Goal: Information Seeking & Learning: Check status

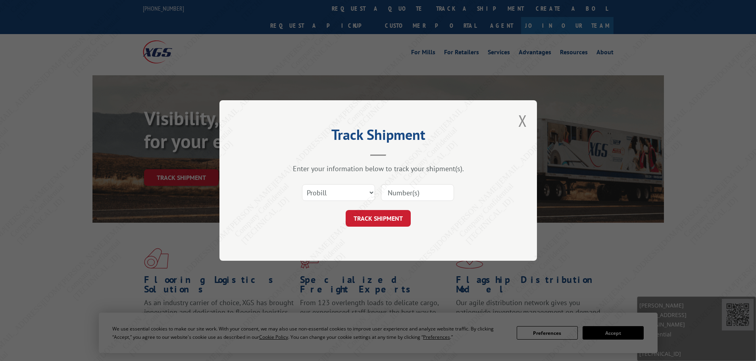
click at [389, 194] on input at bounding box center [417, 192] width 73 height 17
paste input "17501757"
type input "17501757"
click at [383, 216] on button "TRACK SHIPMENT" at bounding box center [378, 218] width 65 height 17
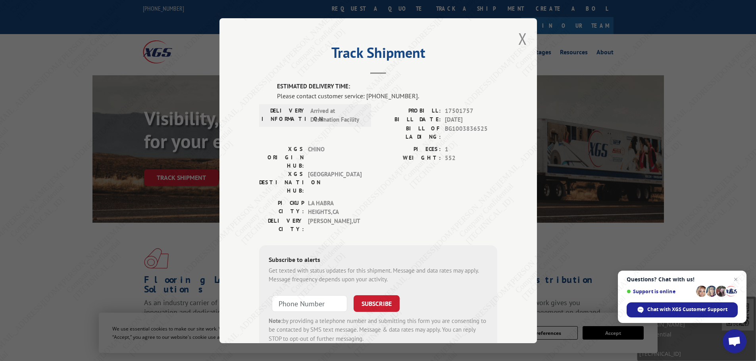
click at [525, 32] on div "Track Shipment ESTIMATED DELIVERY TIME: Please contact customer service: [PHONE…" at bounding box center [377, 180] width 317 height 325
click at [520, 35] on button "Close modal" at bounding box center [522, 38] width 9 height 21
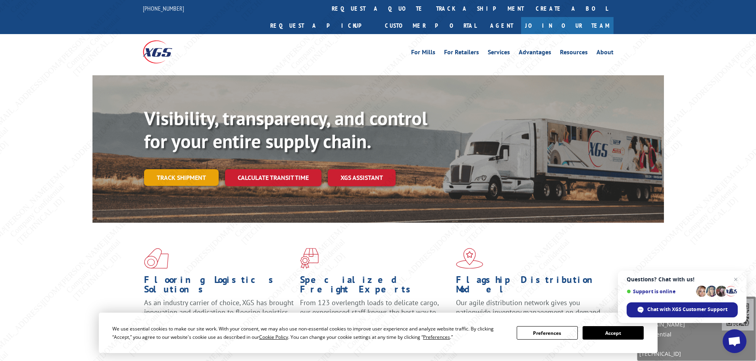
click at [189, 169] on link "Track shipment" at bounding box center [181, 177] width 75 height 17
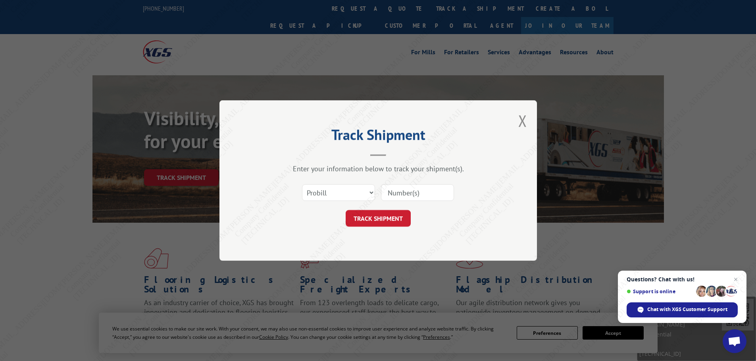
click at [409, 191] on input at bounding box center [417, 192] width 73 height 17
paste input "17501927"
type input "17501927"
click at [380, 217] on button "TRACK SHIPMENT" at bounding box center [378, 218] width 65 height 17
